Goal: Find specific page/section: Find specific page/section

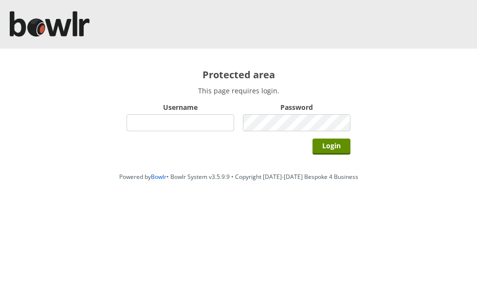
click at [215, 126] on input "Username" at bounding box center [181, 122] width 108 height 17
type input "grahamw"
click at [338, 151] on input "Login" at bounding box center [331, 147] width 38 height 16
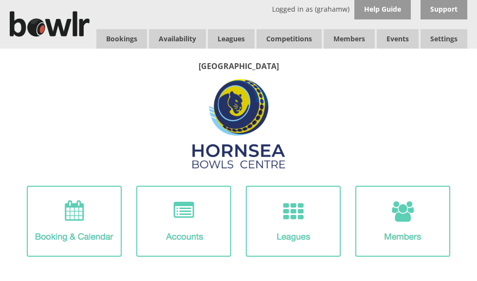
click at [233, 37] on link "Leagues" at bounding box center [231, 38] width 47 height 19
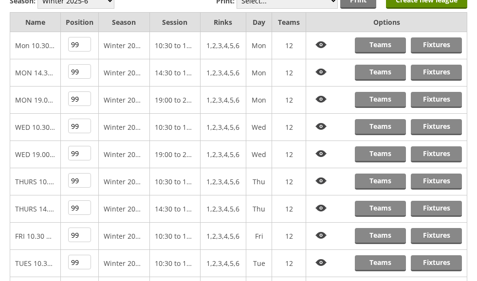
scroll to position [100, 0]
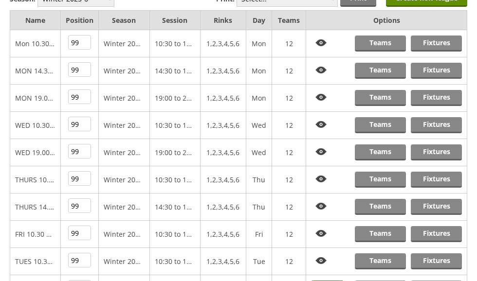
click at [388, 205] on link "Teams" at bounding box center [380, 207] width 51 height 16
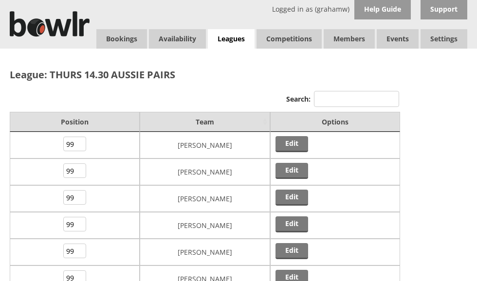
click at [234, 38] on link "Leagues" at bounding box center [231, 39] width 47 height 20
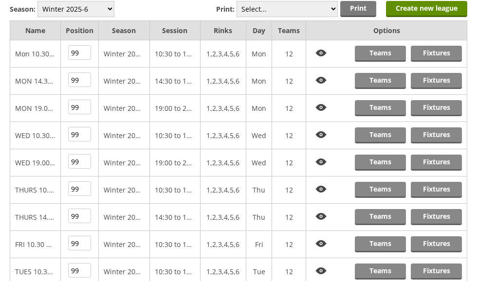
scroll to position [90, 0]
click at [438, 216] on link "Fixtures" at bounding box center [436, 217] width 51 height 16
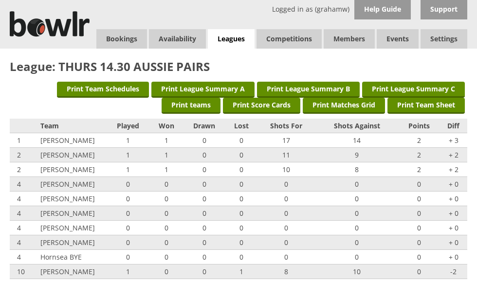
click at [0, 0] on link "Log Out" at bounding box center [0, 0] width 0 height 0
